Goal: Task Accomplishment & Management: Manage account settings

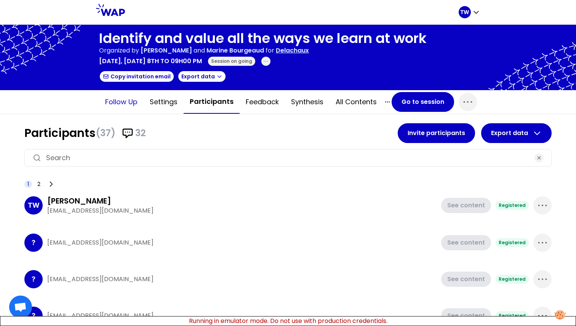
click at [116, 100] on button "Follow up" at bounding box center [121, 102] width 45 height 23
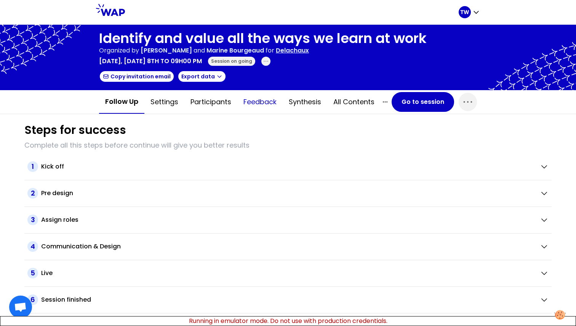
click at [268, 105] on button "Feedback" at bounding box center [259, 102] width 45 height 23
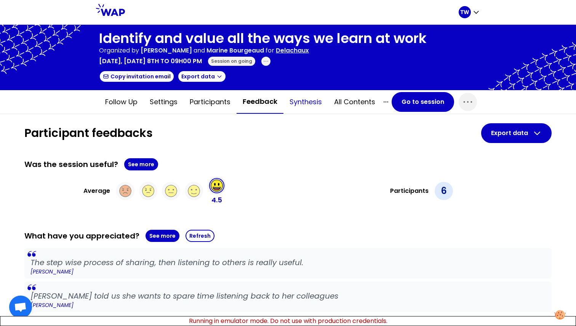
click at [296, 98] on button "Synthesis" at bounding box center [305, 102] width 45 height 23
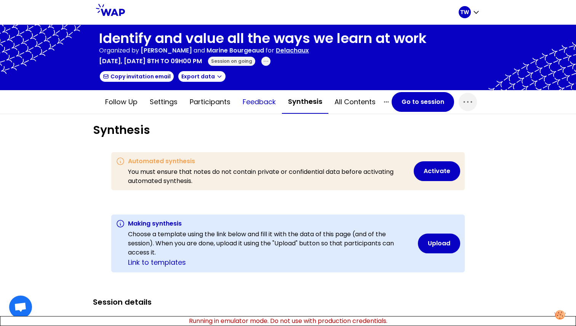
scroll to position [3663, 3549]
click at [249, 104] on button "Feedback" at bounding box center [259, 102] width 45 height 23
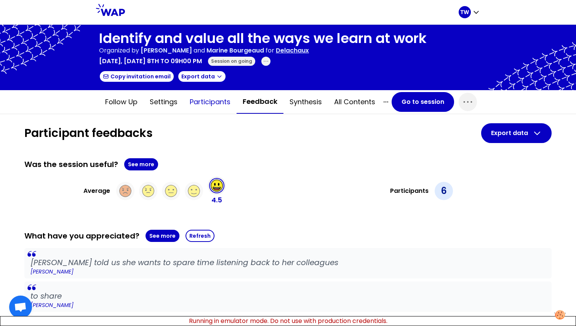
click at [224, 104] on button "Participants" at bounding box center [210, 102] width 53 height 23
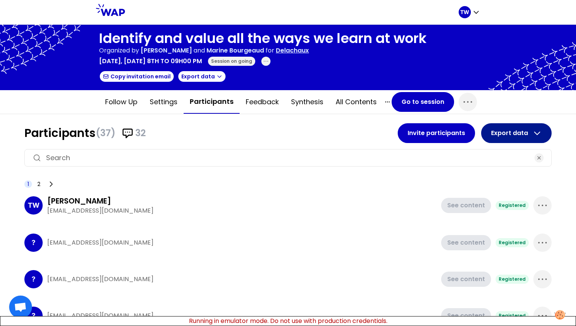
click at [513, 138] on button "Export data" at bounding box center [516, 133] width 70 height 20
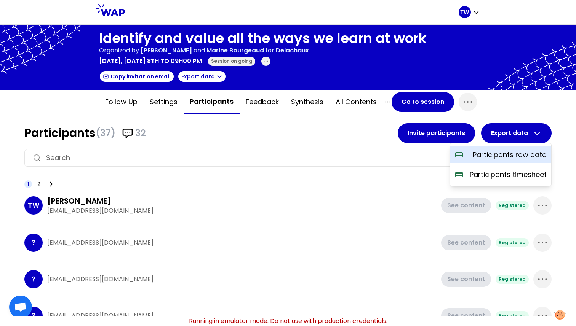
click at [504, 158] on p "Participants raw data" at bounding box center [510, 155] width 74 height 11
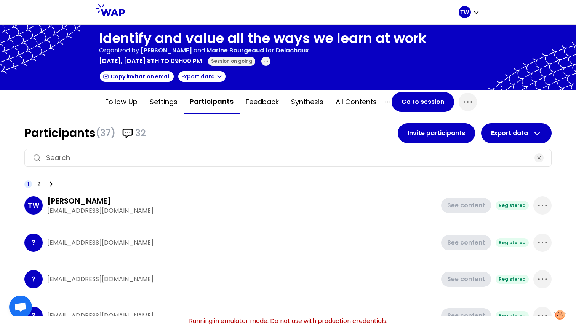
click at [439, 9] on div at bounding box center [292, 12] width 334 height 24
click at [508, 126] on button "Export data" at bounding box center [516, 133] width 70 height 20
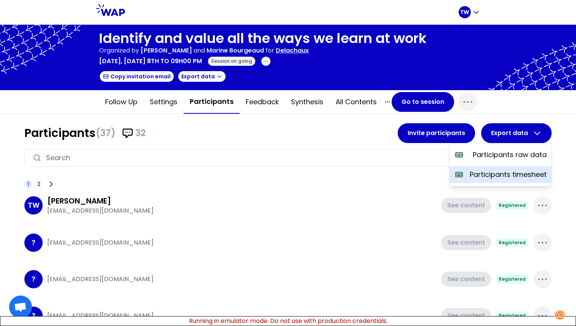
click at [492, 180] on div "Participants timesheet" at bounding box center [500, 174] width 101 height 17
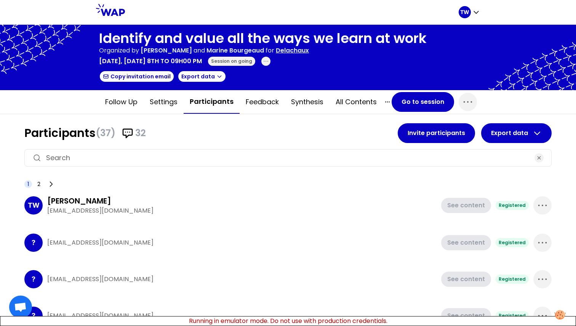
click at [420, 15] on div at bounding box center [292, 12] width 334 height 24
click at [522, 138] on button "Export data" at bounding box center [516, 133] width 70 height 20
click at [409, 182] on div "1 2" at bounding box center [287, 184] width 527 height 11
click at [493, 131] on button "Export data" at bounding box center [516, 133] width 70 height 20
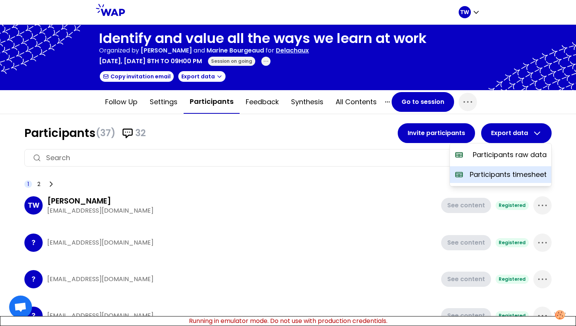
click at [498, 175] on p "Participants timesheet" at bounding box center [508, 175] width 77 height 11
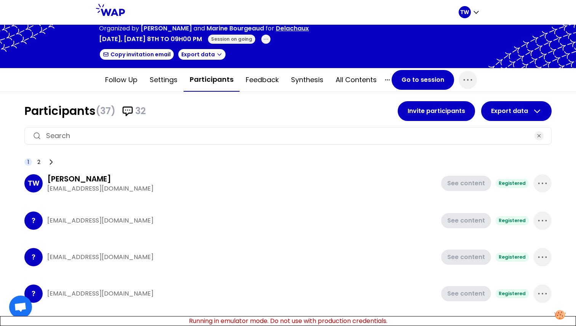
scroll to position [19, 0]
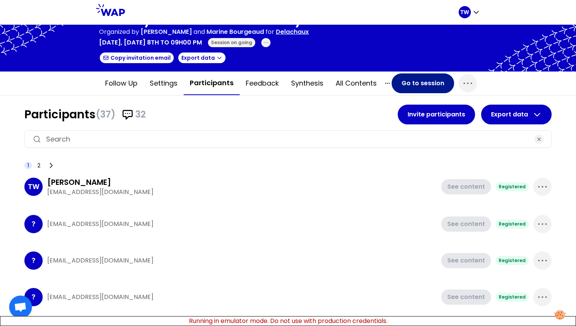
click at [402, 83] on button "Go to session" at bounding box center [423, 84] width 62 height 20
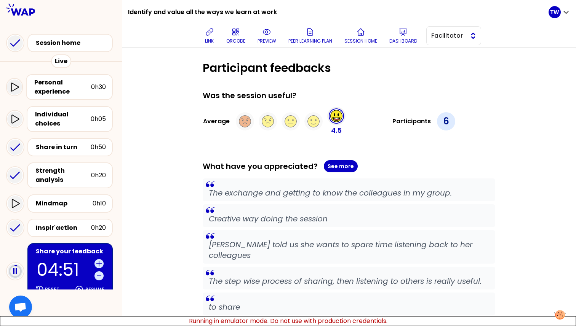
click at [452, 38] on span "Facilitator" at bounding box center [448, 35] width 34 height 9
click at [437, 100] on div "Was the session useful?" at bounding box center [349, 95] width 293 height 11
click at [45, 43] on div "Session home" at bounding box center [72, 42] width 73 height 9
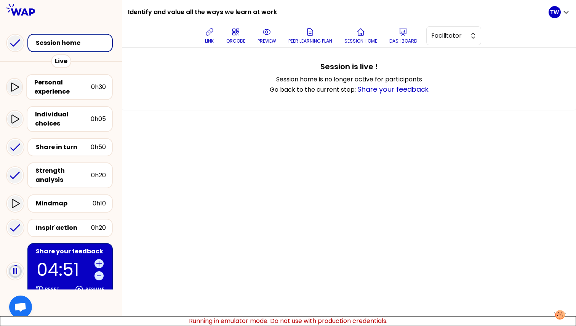
click at [61, 61] on div "Live" at bounding box center [61, 61] width 20 height 14
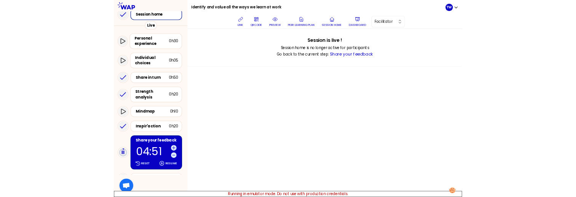
scroll to position [0, 0]
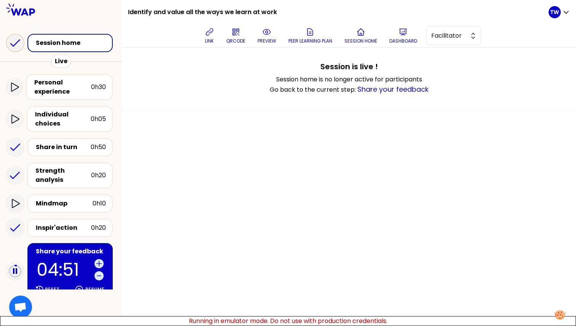
click at [18, 46] on icon at bounding box center [15, 42] width 15 height 15
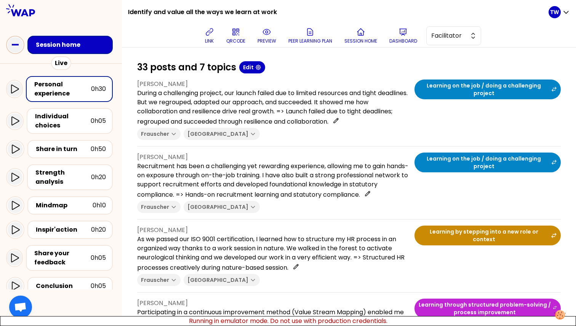
click at [13, 44] on rect at bounding box center [15, 45] width 7 height 2
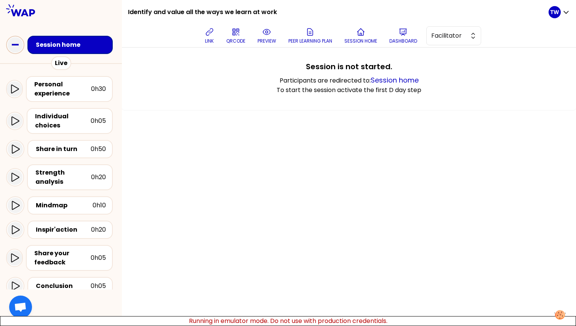
click at [15, 46] on icon at bounding box center [15, 44] width 15 height 15
click at [56, 84] on div "Personal experience" at bounding box center [62, 89] width 57 height 18
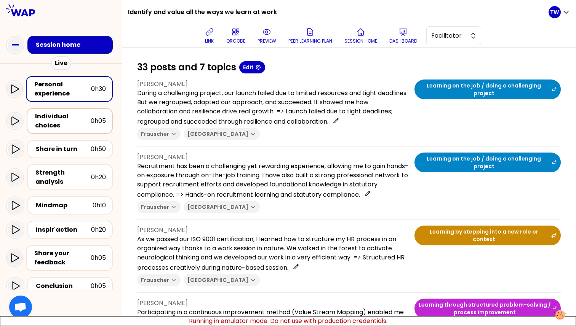
click at [60, 116] on div "Individual choices" at bounding box center [63, 121] width 56 height 18
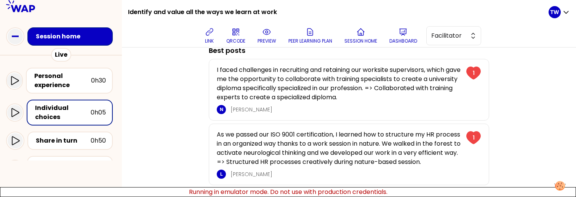
scroll to position [53, 0]
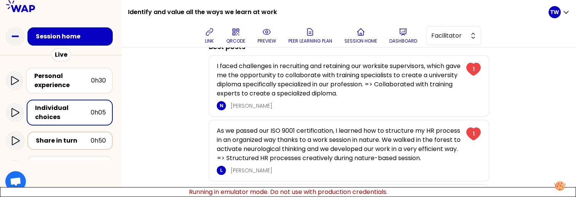
click at [34, 142] on div "Share in turn 0h50" at bounding box center [70, 141] width 72 height 11
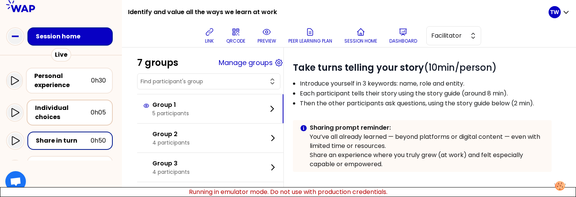
click at [58, 109] on div "Individual choices" at bounding box center [63, 113] width 56 height 18
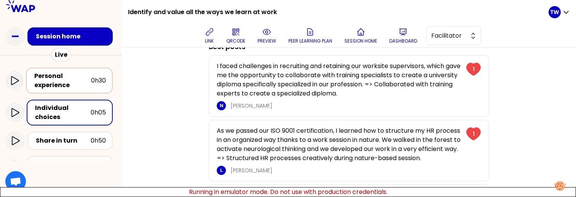
click at [60, 83] on div "Personal experience" at bounding box center [62, 81] width 57 height 18
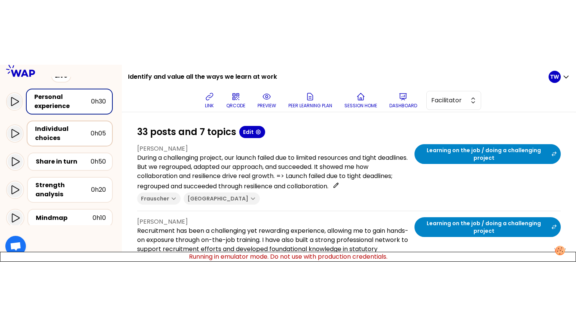
scroll to position [49, 0]
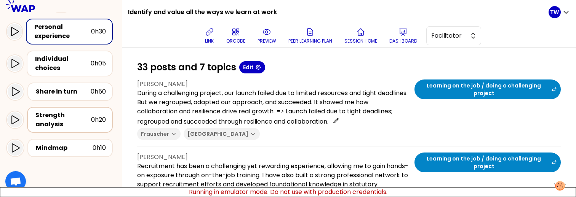
click at [54, 120] on div "Strength analysis" at bounding box center [63, 120] width 56 height 18
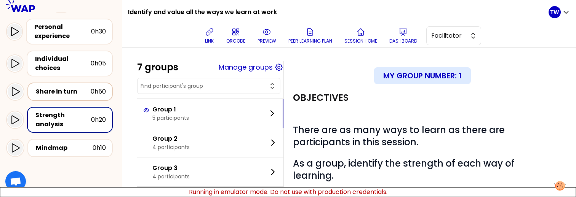
click at [59, 97] on div "Share in turn 0h50" at bounding box center [70, 91] width 72 height 11
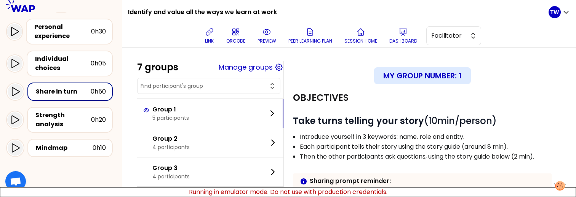
click at [64, 91] on div "Share in turn" at bounding box center [63, 91] width 55 height 9
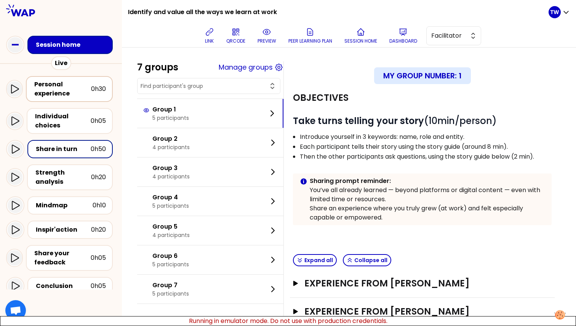
click at [69, 91] on div "Personal experience" at bounding box center [62, 89] width 57 height 18
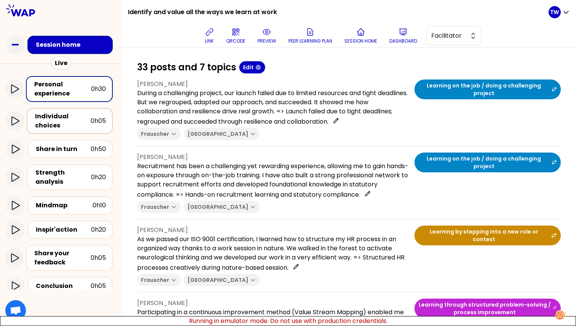
click at [70, 114] on div "Individual choices" at bounding box center [63, 121] width 56 height 18
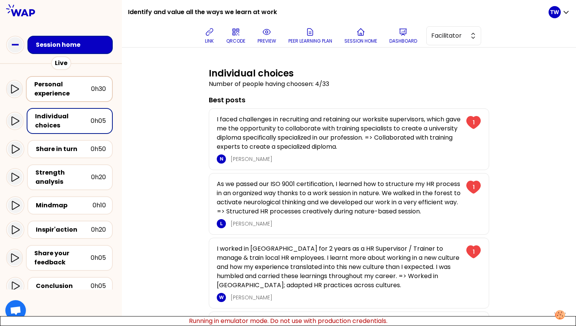
click at [64, 90] on div "Personal experience" at bounding box center [62, 89] width 57 height 18
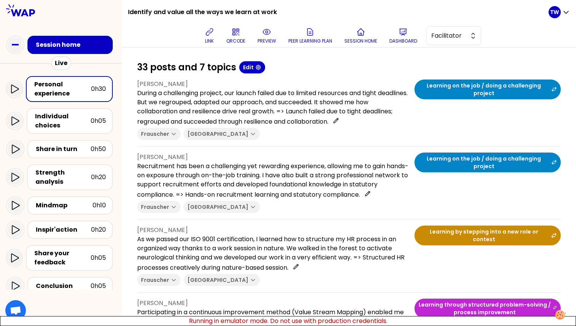
click at [59, 51] on div "Session home" at bounding box center [69, 45] width 85 height 18
click at [40, 46] on div "Session home" at bounding box center [72, 44] width 73 height 9
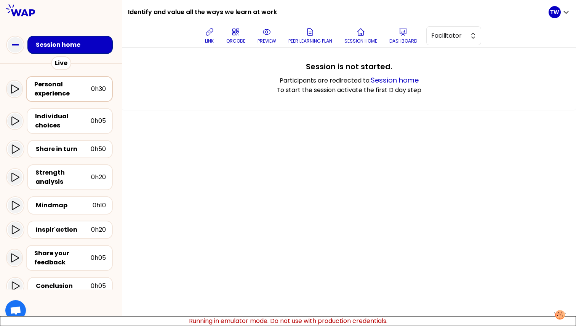
click at [53, 84] on div "Personal experience" at bounding box center [62, 89] width 57 height 18
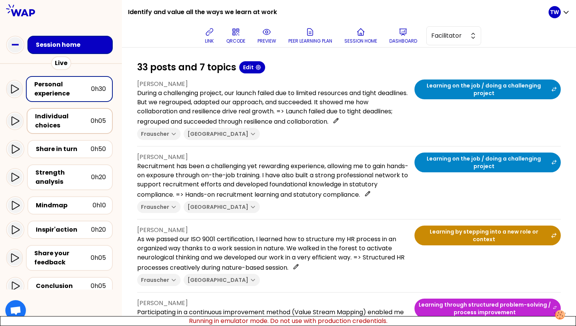
click at [54, 128] on div "Individual choices" at bounding box center [63, 121] width 56 height 18
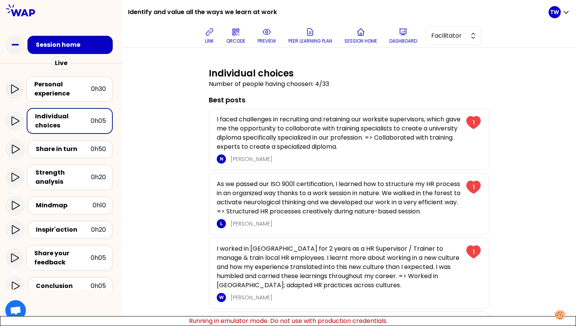
click at [58, 158] on div "Share in turn 0h50" at bounding box center [61, 149] width 110 height 24
click at [58, 150] on div "Share in turn" at bounding box center [63, 149] width 55 height 9
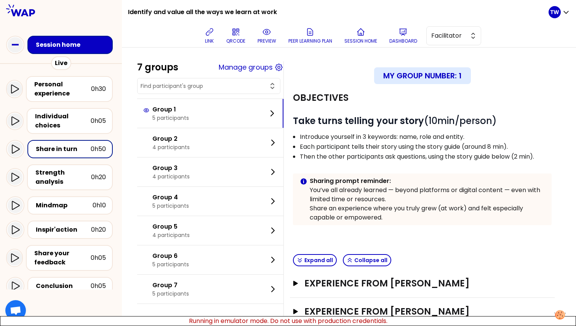
click at [69, 52] on div "Session home" at bounding box center [69, 45] width 85 height 18
click at [17, 47] on icon at bounding box center [15, 44] width 15 height 15
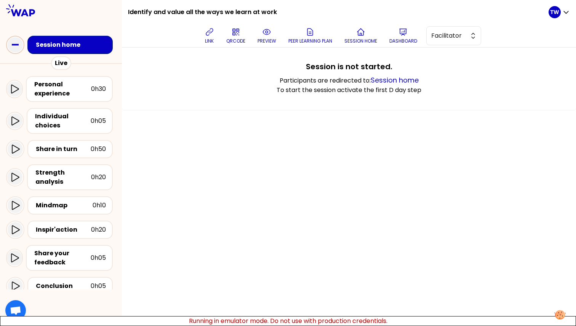
click at [17, 47] on icon at bounding box center [15, 44] width 15 height 15
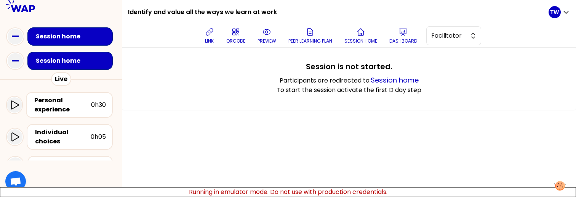
click at [47, 39] on div "Session home" at bounding box center [72, 36] width 73 height 9
click at [103, 75] on div "Live" at bounding box center [61, 79] width 122 height 14
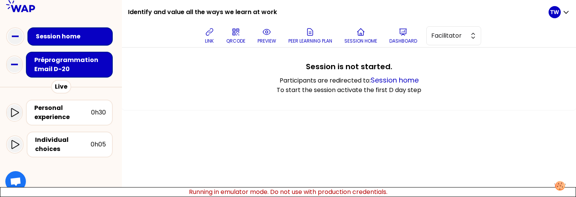
click at [59, 36] on div "Session home" at bounding box center [72, 36] width 73 height 9
click at [73, 64] on div "Préprogrammation Email D-20" at bounding box center [71, 65] width 75 height 18
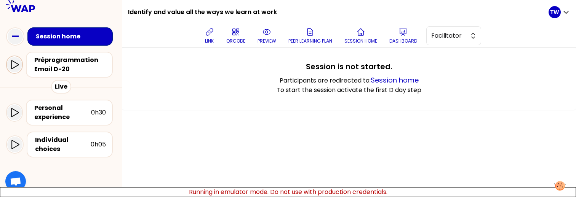
click at [14, 63] on icon at bounding box center [14, 64] width 9 height 9
click at [16, 112] on icon at bounding box center [14, 112] width 9 height 9
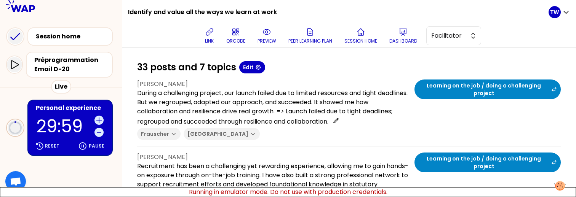
click at [16, 130] on circle at bounding box center [15, 127] width 11 height 11
click at [18, 65] on icon at bounding box center [15, 64] width 8 height 9
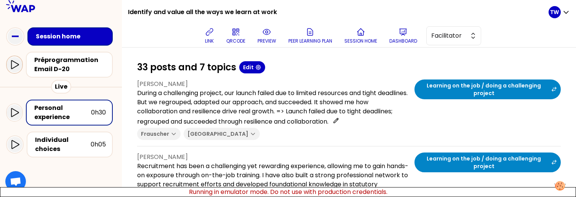
click at [16, 62] on icon at bounding box center [14, 64] width 9 height 9
click at [13, 107] on div at bounding box center [14, 112] width 15 height 15
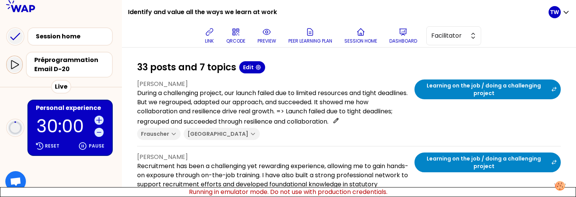
click at [16, 66] on icon at bounding box center [15, 64] width 8 height 9
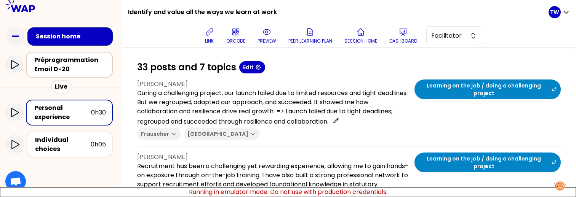
click at [62, 65] on div "Préprogrammation Email D-20" at bounding box center [71, 65] width 75 height 18
click at [15, 67] on icon at bounding box center [15, 64] width 8 height 9
click at [50, 75] on div "Préprogrammation Email D-20" at bounding box center [69, 65] width 87 height 26
click at [53, 59] on div "Préprogrammation Email D-20" at bounding box center [71, 65] width 75 height 18
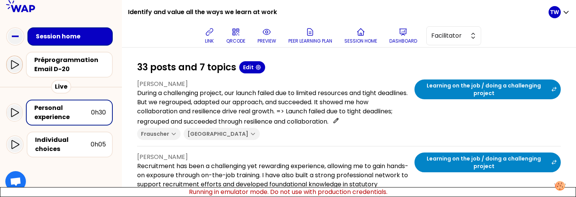
click at [22, 64] on div at bounding box center [14, 64] width 15 height 15
click at [49, 61] on div "Préprogrammation Email D-20" at bounding box center [71, 65] width 75 height 18
click at [13, 73] on div at bounding box center [14, 65] width 17 height 18
click at [13, 66] on icon at bounding box center [14, 64] width 9 height 9
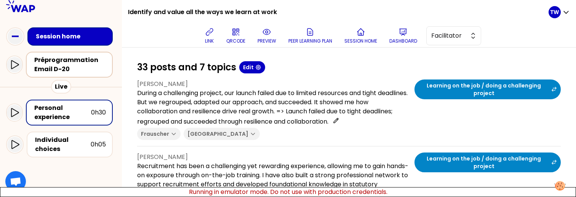
click at [60, 64] on div "Préprogrammation Email D-20" at bounding box center [71, 65] width 75 height 18
click at [93, 70] on div "Préprogrammation Email D-20" at bounding box center [71, 65] width 75 height 18
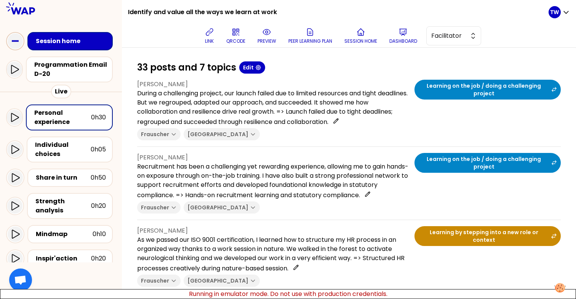
click at [15, 43] on icon at bounding box center [15, 41] width 15 height 15
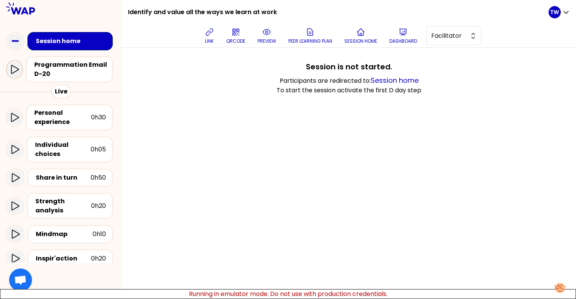
click at [15, 72] on icon at bounding box center [15, 69] width 8 height 9
click at [71, 73] on div "Programmation Email D-20" at bounding box center [71, 69] width 75 height 18
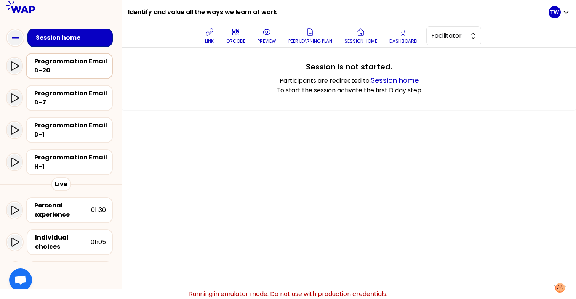
click at [64, 70] on div "Programmation Email D-20" at bounding box center [71, 66] width 75 height 18
click at [57, 99] on div "Programmation Email D-7" at bounding box center [71, 98] width 75 height 18
click at [45, 136] on div "Programmation Email D-1" at bounding box center [71, 130] width 75 height 18
click at [45, 165] on div "Programmation Email H-1" at bounding box center [71, 162] width 75 height 18
click at [15, 161] on icon at bounding box center [14, 161] width 9 height 9
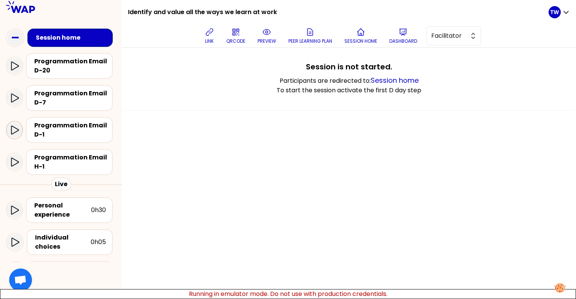
click at [15, 125] on icon at bounding box center [14, 129] width 9 height 9
click at [15, 82] on div "Programmation Email D-7" at bounding box center [61, 98] width 110 height 32
click at [15, 69] on icon at bounding box center [14, 65] width 9 height 9
click at [53, 64] on div "Programmation Email D-20" at bounding box center [71, 66] width 75 height 18
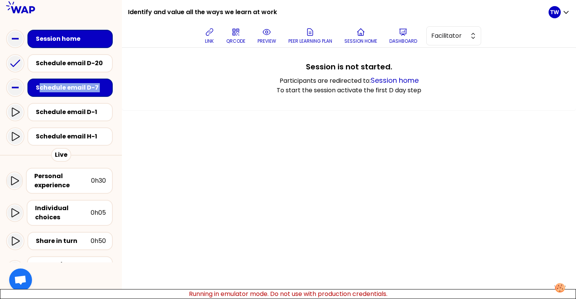
drag, startPoint x: 38, startPoint y: 85, endPoint x: 18, endPoint y: 101, distance: 26.4
click at [18, 101] on div "Session home Schedule email D-20 Schedule email D-7 Schedule email D-1 Schedule…" at bounding box center [61, 230] width 122 height 407
click at [16, 89] on icon at bounding box center [15, 87] width 15 height 15
click at [15, 89] on icon at bounding box center [15, 87] width 15 height 15
click at [12, 108] on icon at bounding box center [16, 111] width 8 height 9
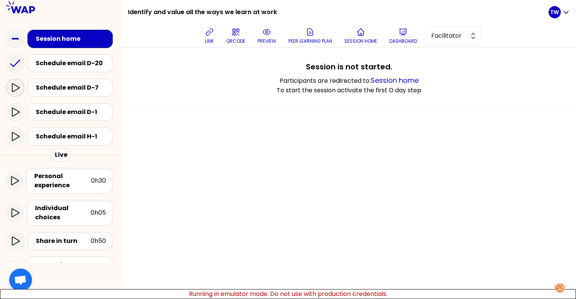
click at [14, 92] on div at bounding box center [15, 87] width 15 height 15
click at [17, 90] on icon at bounding box center [15, 87] width 9 height 9
click at [14, 93] on div at bounding box center [15, 87] width 15 height 15
click at [17, 87] on icon at bounding box center [15, 87] width 9 height 9
click at [16, 90] on icon at bounding box center [15, 87] width 9 height 9
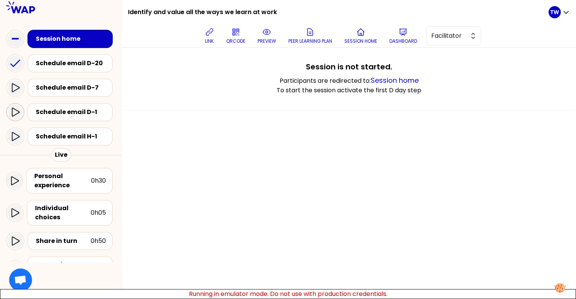
click at [16, 109] on icon at bounding box center [15, 111] width 9 height 9
click at [16, 136] on icon at bounding box center [15, 136] width 9 height 9
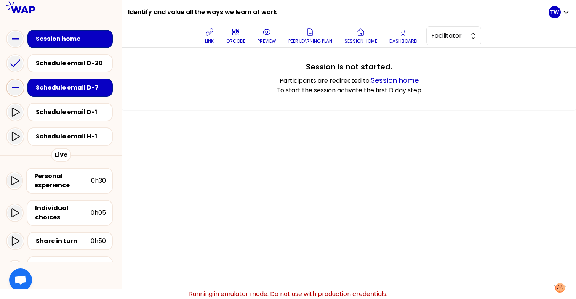
click at [14, 90] on icon at bounding box center [15, 87] width 15 height 15
drag, startPoint x: 296, startPoint y: 297, endPoint x: 306, endPoint y: 241, distance: 56.9
click at [306, 238] on body "Identify and value all the ways we learn at work link QRCODE preview Peer learn…" at bounding box center [288, 149] width 576 height 299
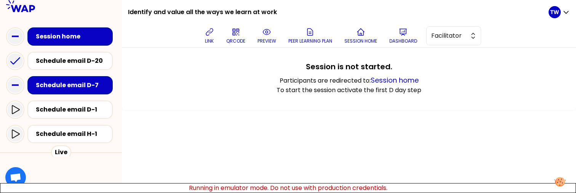
click at [49, 88] on div "Schedule email D-7" at bounding box center [72, 85] width 73 height 9
click at [19, 87] on icon at bounding box center [15, 85] width 15 height 15
click at [45, 61] on div "Schedule email D-20" at bounding box center [72, 60] width 73 height 9
click at [16, 64] on icon at bounding box center [15, 60] width 15 height 15
click at [18, 85] on icon at bounding box center [15, 85] width 15 height 15
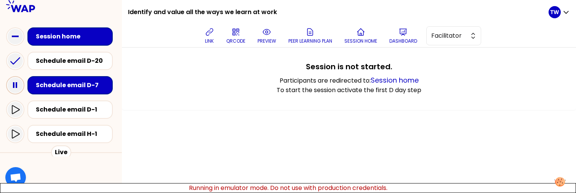
click at [19, 82] on icon at bounding box center [15, 85] width 15 height 15
click at [14, 85] on icon at bounding box center [15, 85] width 15 height 15
click at [17, 109] on icon at bounding box center [15, 109] width 9 height 9
click at [12, 111] on icon at bounding box center [16, 109] width 8 height 9
click at [15, 89] on icon at bounding box center [15, 85] width 15 height 15
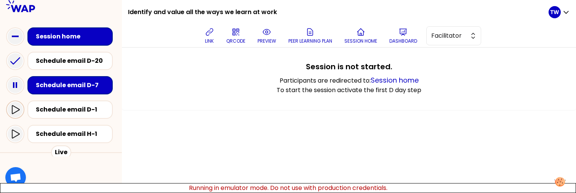
click at [13, 114] on icon at bounding box center [15, 109] width 9 height 9
click at [11, 57] on icon at bounding box center [15, 60] width 15 height 15
click at [78, 66] on div "Schedule email D-20" at bounding box center [71, 61] width 75 height 11
click at [82, 87] on div "Schedule email D-7" at bounding box center [72, 85] width 73 height 9
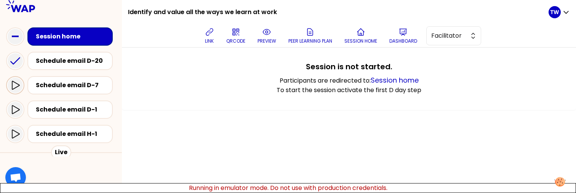
click at [14, 89] on icon at bounding box center [15, 85] width 9 height 9
click at [11, 111] on icon at bounding box center [15, 109] width 9 height 9
click at [13, 131] on icon at bounding box center [15, 134] width 9 height 9
click at [14, 109] on icon at bounding box center [15, 109] width 9 height 9
click at [14, 82] on icon at bounding box center [16, 85] width 8 height 9
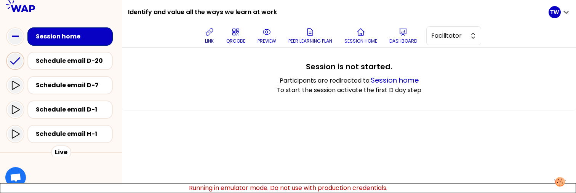
click at [14, 61] on icon at bounding box center [15, 60] width 15 height 15
click at [15, 80] on div at bounding box center [15, 85] width 15 height 15
click at [10, 108] on div at bounding box center [15, 109] width 15 height 15
click at [14, 136] on icon at bounding box center [15, 134] width 9 height 9
click at [14, 84] on icon at bounding box center [15, 85] width 9 height 9
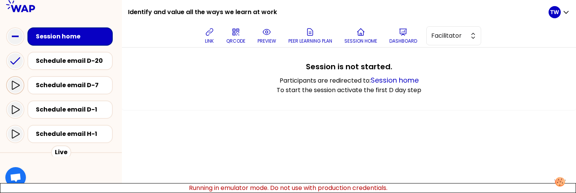
click at [18, 90] on div at bounding box center [15, 85] width 15 height 15
click at [57, 87] on div "Schedule email D-7" at bounding box center [72, 85] width 73 height 9
click at [55, 113] on div "Schedule email D-1" at bounding box center [72, 109] width 73 height 9
click at [55, 132] on div "Schedule email H-1" at bounding box center [72, 134] width 73 height 9
click at [10, 136] on div at bounding box center [15, 133] width 15 height 15
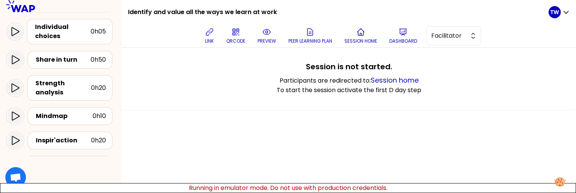
scroll to position [275, 0]
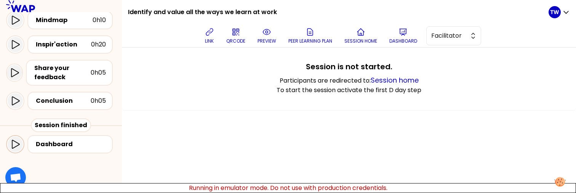
click at [15, 142] on icon at bounding box center [15, 144] width 9 height 9
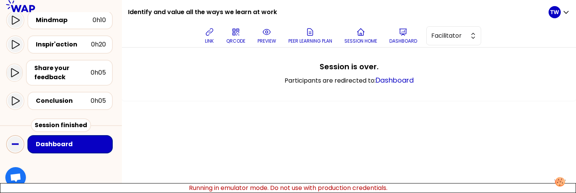
click at [17, 144] on rect at bounding box center [15, 145] width 7 height 2
click at [64, 142] on div "Dashboard" at bounding box center [72, 144] width 73 height 9
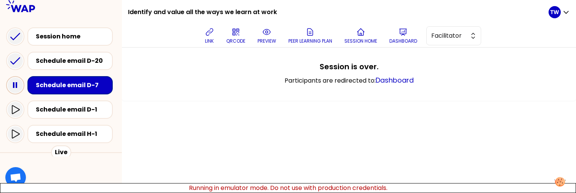
click at [15, 85] on icon at bounding box center [15, 85] width 15 height 15
click at [11, 116] on div at bounding box center [15, 109] width 15 height 15
click at [13, 57] on icon at bounding box center [15, 60] width 15 height 15
click at [15, 109] on icon at bounding box center [15, 109] width 9 height 9
click at [12, 134] on icon at bounding box center [16, 134] width 8 height 9
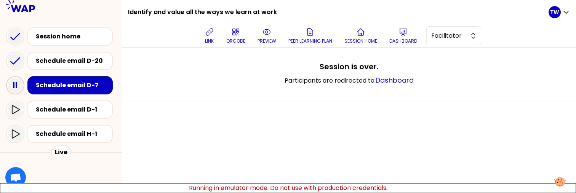
click at [11, 89] on icon at bounding box center [15, 85] width 15 height 15
click at [69, 106] on div "Schedule email D-1" at bounding box center [72, 109] width 73 height 9
click at [69, 134] on div "Schedule email H-1" at bounding box center [72, 134] width 73 height 9
click at [16, 138] on icon at bounding box center [15, 134] width 9 height 9
click at [71, 64] on div "Schedule email D-20" at bounding box center [72, 60] width 73 height 9
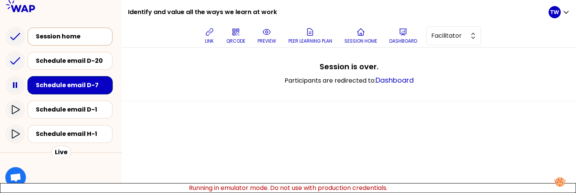
click at [73, 36] on div "Session home" at bounding box center [72, 36] width 73 height 9
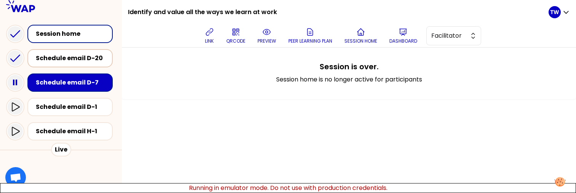
scroll to position [1, 0]
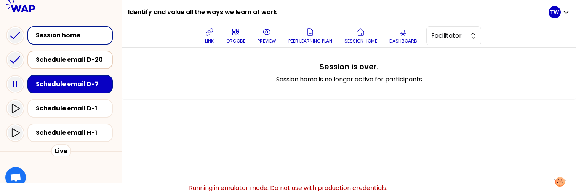
click at [43, 60] on div "Schedule email D-20" at bounding box center [72, 59] width 73 height 9
click at [37, 63] on div "Schedule email D-20" at bounding box center [72, 59] width 73 height 9
click at [48, 106] on div "Schedule email D-1" at bounding box center [72, 108] width 73 height 9
click at [15, 59] on icon at bounding box center [15, 59] width 15 height 15
click at [15, 107] on icon at bounding box center [15, 108] width 9 height 9
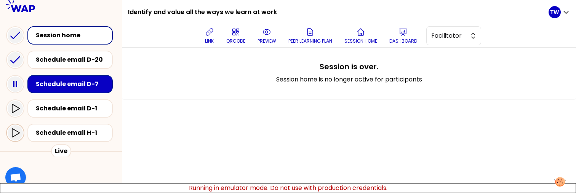
click at [15, 131] on icon at bounding box center [15, 132] width 9 height 9
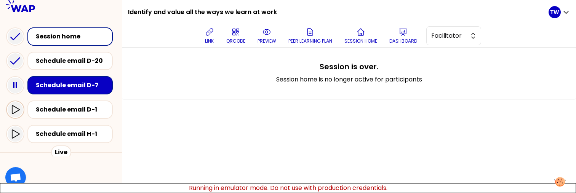
click at [22, 114] on div at bounding box center [15, 110] width 18 height 18
click at [35, 36] on div "Session home" at bounding box center [71, 36] width 75 height 11
click at [17, 72] on div "Schedule email D-20" at bounding box center [61, 61] width 110 height 24
click at [17, 85] on rect at bounding box center [17, 85] width 2 height 6
click at [17, 106] on icon at bounding box center [15, 109] width 9 height 9
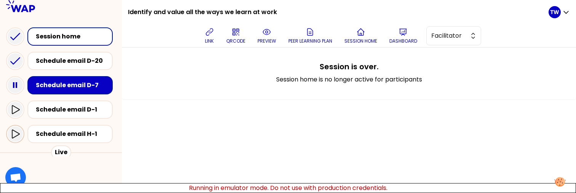
click at [16, 127] on div at bounding box center [15, 133] width 15 height 15
click at [69, 34] on div "Session home" at bounding box center [72, 36] width 73 height 9
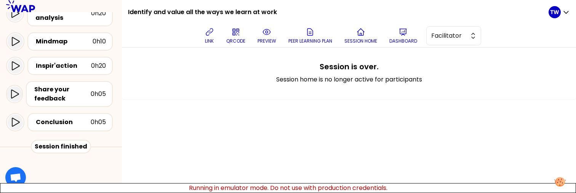
scroll to position [275, 0]
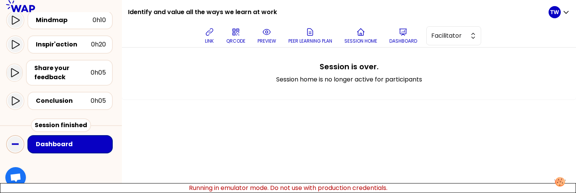
click at [21, 146] on icon at bounding box center [15, 144] width 15 height 15
click at [43, 144] on div "Dashboard" at bounding box center [72, 144] width 73 height 9
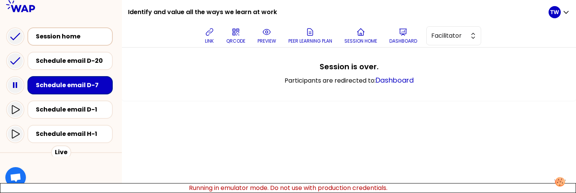
click at [60, 39] on div "Session home" at bounding box center [72, 36] width 73 height 9
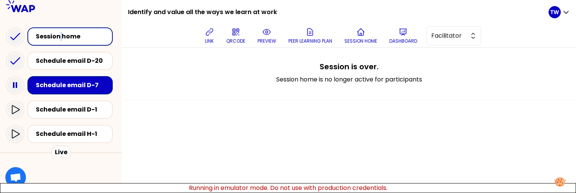
click at [60, 39] on div "Session home" at bounding box center [72, 36] width 73 height 9
click at [20, 10] on icon at bounding box center [20, 6] width 29 height 12
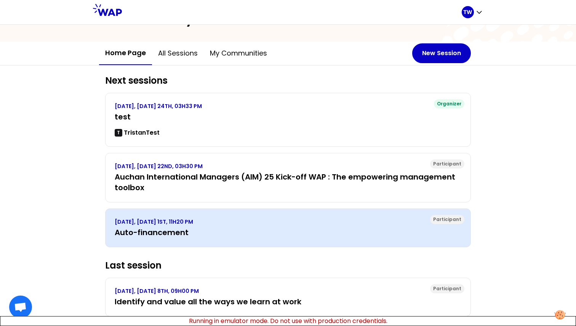
scroll to position [71, 0]
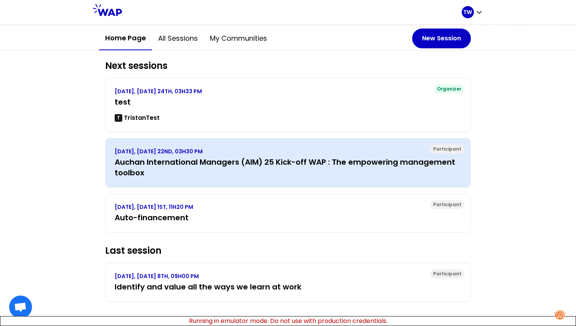
click at [171, 174] on h3 "Auchan International Managers (AIM) 25 Kick-off WAP : The empowering management…" at bounding box center [288, 167] width 347 height 21
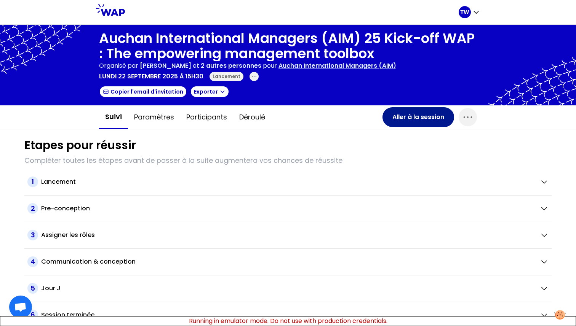
click at [398, 121] on button "Aller à la session" at bounding box center [418, 117] width 72 height 20
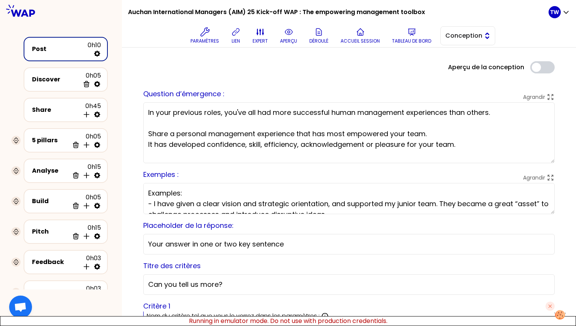
click at [457, 35] on span "Conception" at bounding box center [462, 35] width 34 height 9
click at [457, 65] on li "Facilitation" at bounding box center [468, 67] width 54 height 12
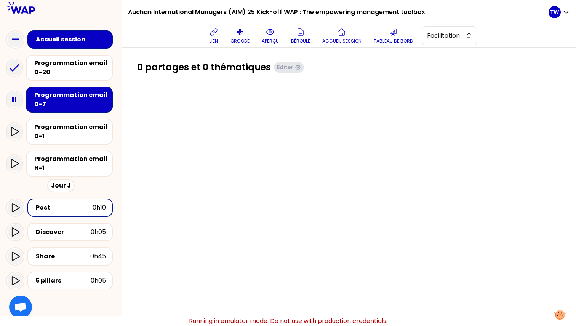
click at [66, 30] on div "Accueil session" at bounding box center [61, 39] width 110 height 24
click at [66, 41] on div "Accueil session" at bounding box center [72, 39] width 73 height 9
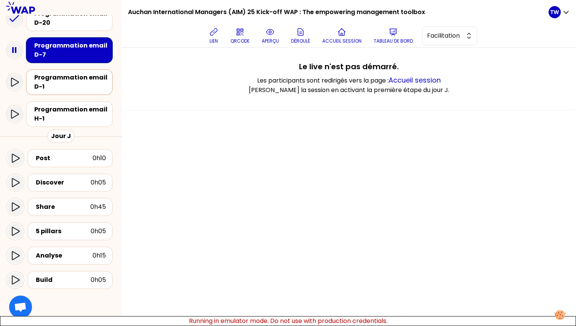
scroll to position [168, 0]
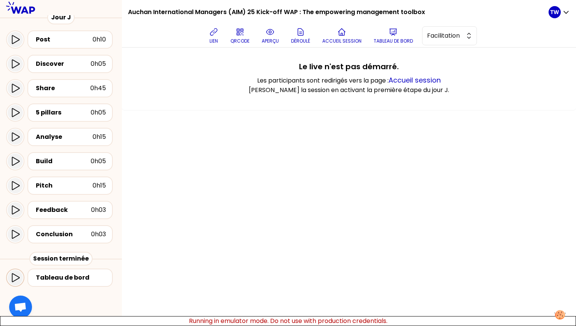
click at [21, 193] on div at bounding box center [15, 277] width 15 height 15
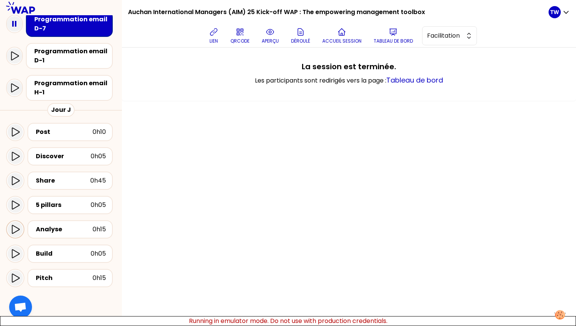
scroll to position [168, 0]
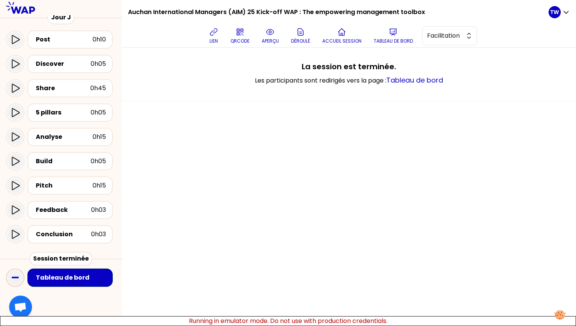
click at [17, 193] on icon at bounding box center [15, 277] width 15 height 15
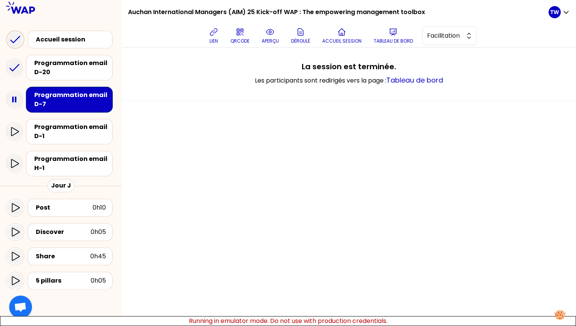
click at [15, 37] on icon at bounding box center [15, 39] width 15 height 15
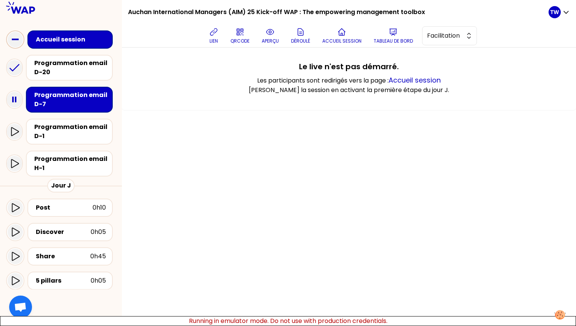
click at [51, 91] on div "Programmation email D-7" at bounding box center [71, 100] width 75 height 18
click at [58, 58] on div "Programmation email D-20" at bounding box center [69, 68] width 87 height 26
click at [50, 121] on div "Programmation email D-1" at bounding box center [69, 132] width 87 height 26
click at [50, 146] on div "Programmation email D-1" at bounding box center [61, 132] width 110 height 32
click at [50, 160] on div "Programmation email H-1" at bounding box center [71, 164] width 75 height 18
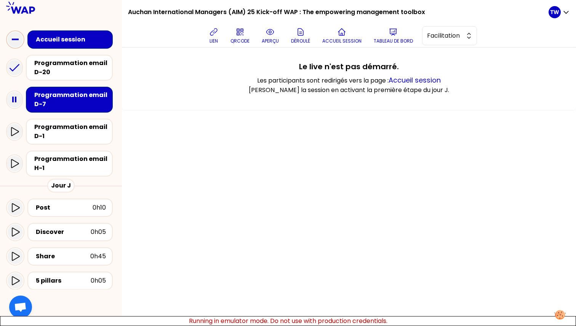
click at [35, 38] on div "Accueil session" at bounding box center [71, 39] width 75 height 11
click at [21, 128] on div at bounding box center [14, 132] width 17 height 18
click at [56, 62] on div "Programmation email D-20" at bounding box center [71, 68] width 75 height 18
click at [51, 104] on div "Programmation email D-7" at bounding box center [71, 100] width 75 height 18
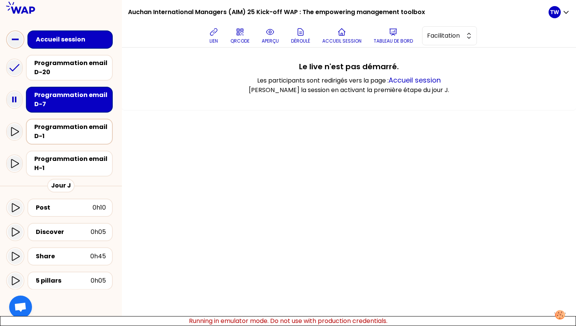
click at [51, 127] on div "Programmation email D-1" at bounding box center [71, 132] width 75 height 18
